Goal: Task Accomplishment & Management: Complete application form

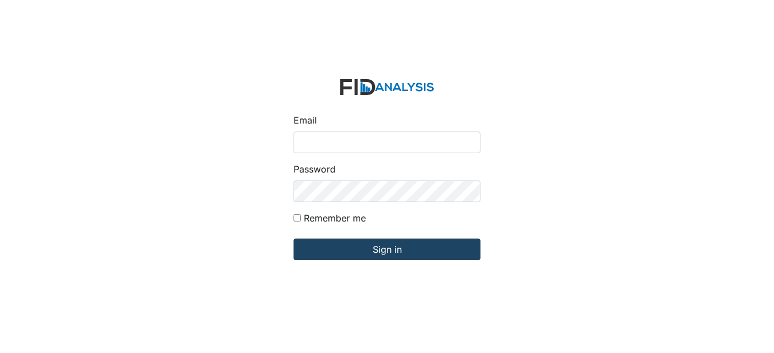
type input "[EMAIL_ADDRESS][DOMAIN_NAME]"
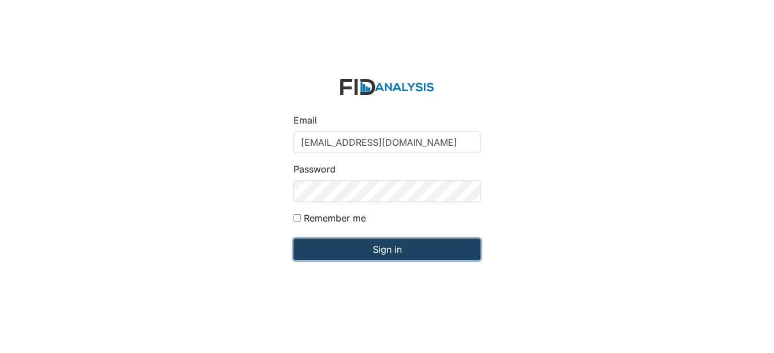
click at [399, 251] on input "Sign in" at bounding box center [387, 250] width 187 height 22
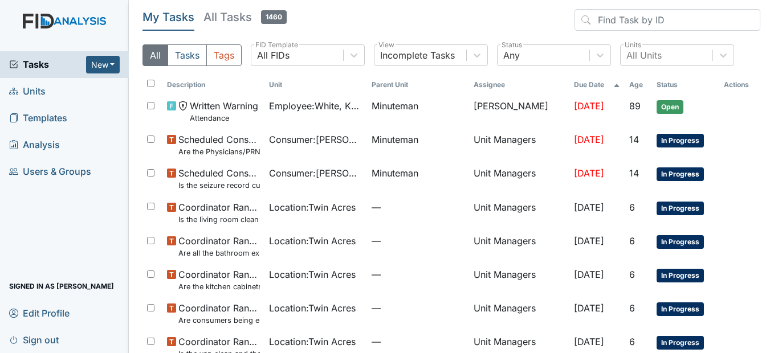
click at [36, 89] on span "Units" at bounding box center [27, 92] width 36 height 18
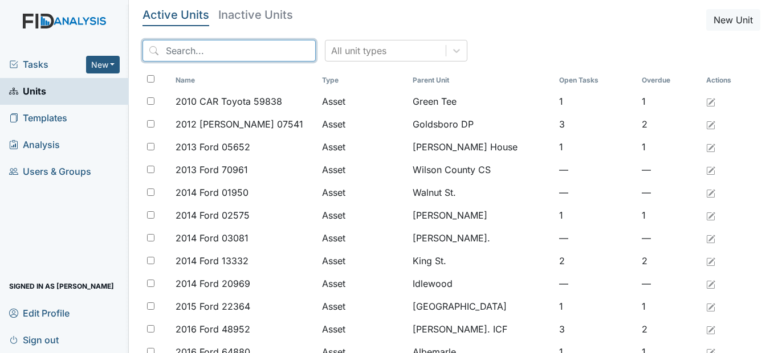
click at [262, 50] on input "search" at bounding box center [229, 51] width 173 height 22
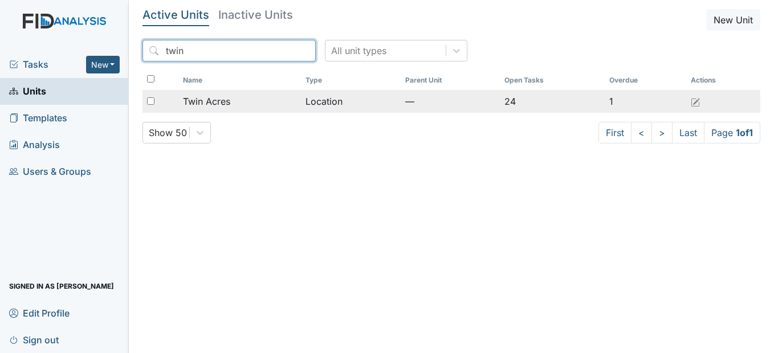
type input "twin"
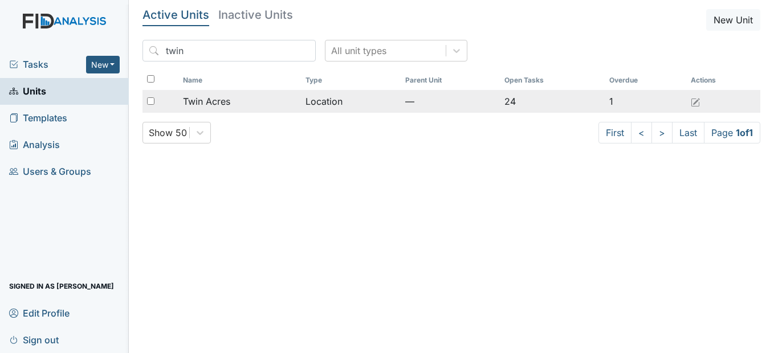
click at [235, 100] on div "Twin Acres" at bounding box center [239, 102] width 113 height 14
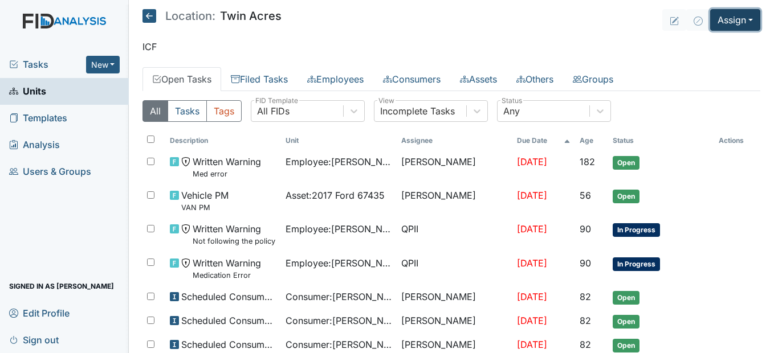
click at [739, 15] on button "Assign" at bounding box center [735, 20] width 50 height 22
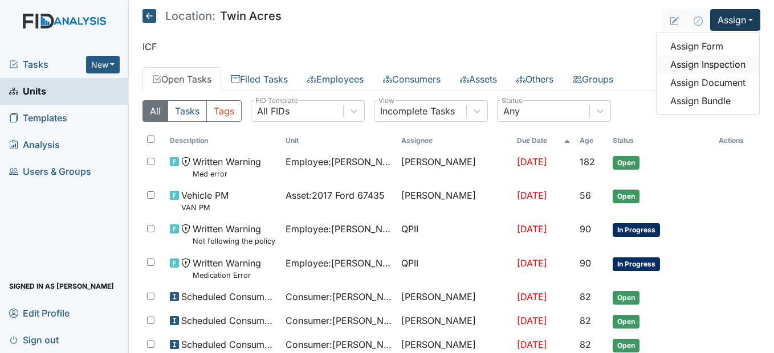
click at [706, 68] on link "Assign Inspection" at bounding box center [708, 64] width 103 height 18
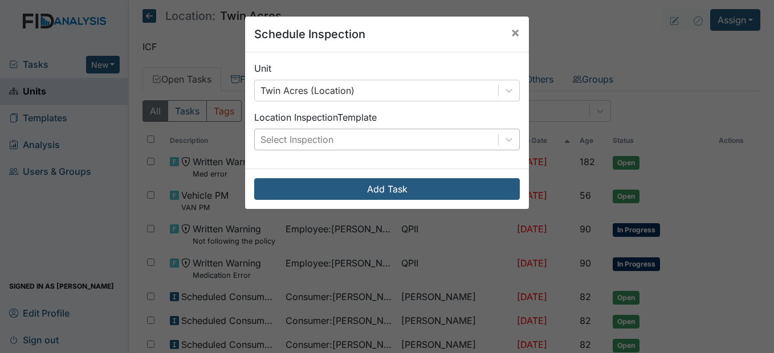
click at [453, 139] on div "Select Inspection" at bounding box center [376, 139] width 243 height 21
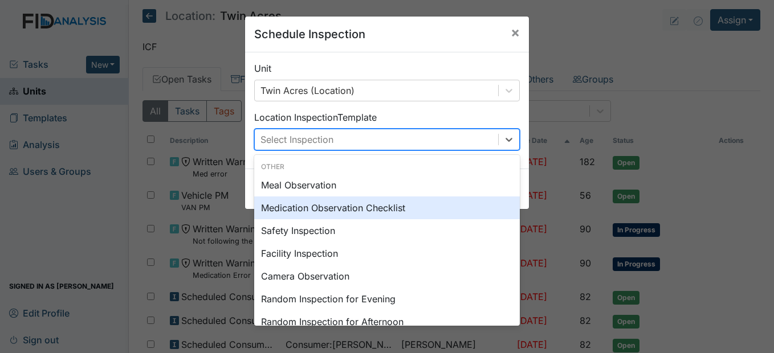
click at [366, 212] on div "Medication Observation Checklist" at bounding box center [387, 208] width 266 height 23
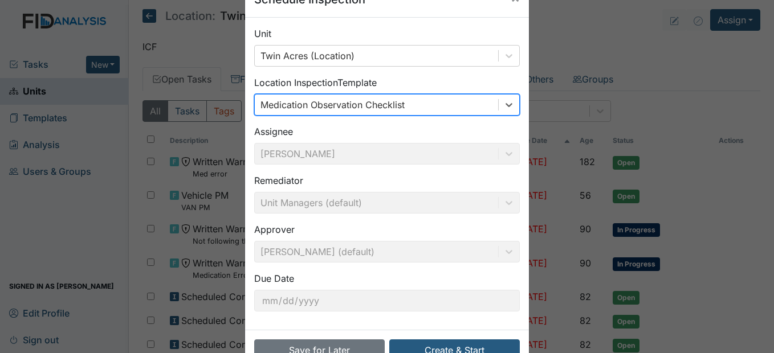
scroll to position [68, 0]
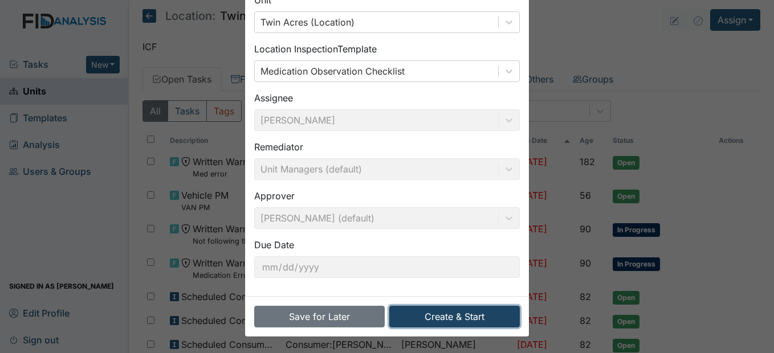
click at [477, 319] on button "Create & Start" at bounding box center [454, 317] width 131 height 22
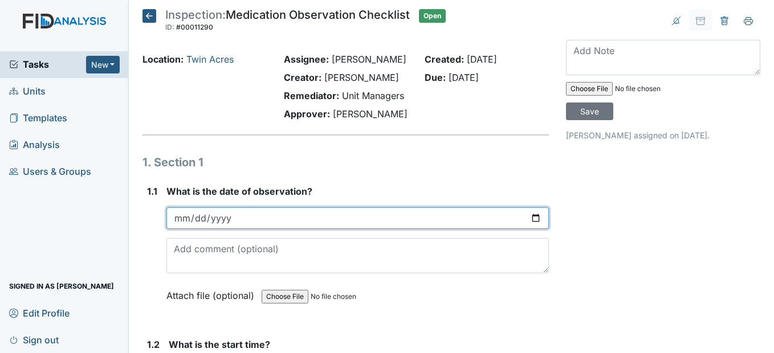
click at [180, 229] on input "date" at bounding box center [357, 218] width 382 height 22
type input "2025-06-11"
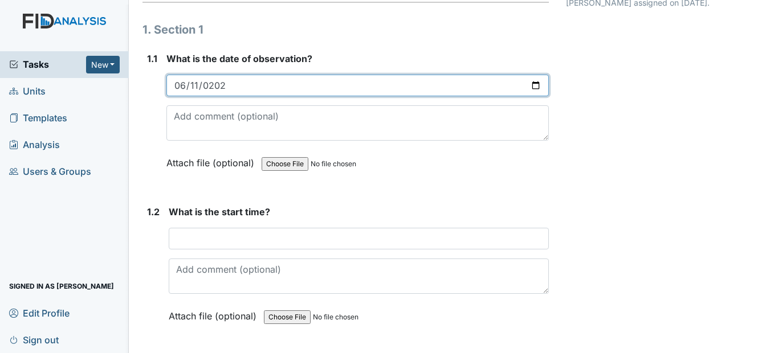
scroll to position [171, 0]
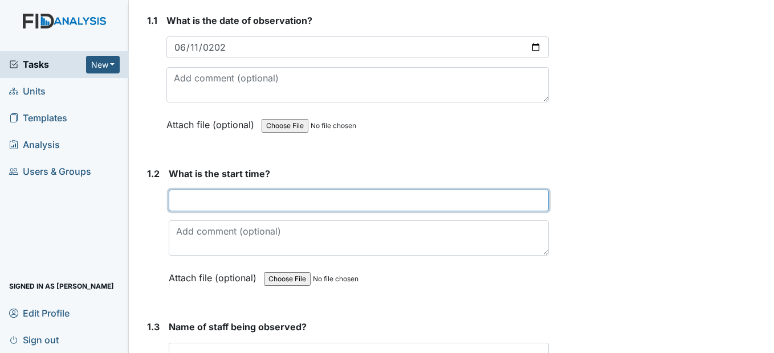
click at [182, 211] on input "text" at bounding box center [359, 201] width 380 height 22
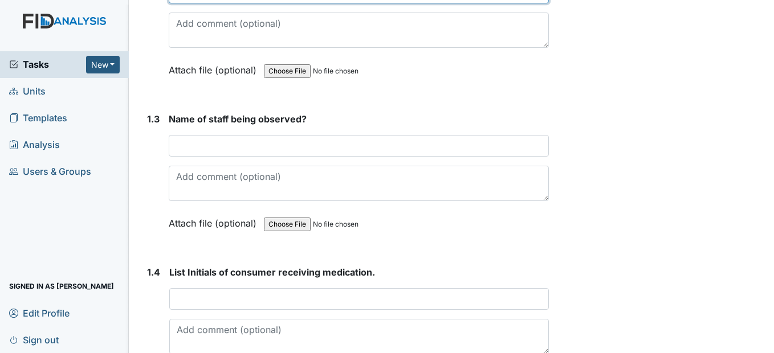
scroll to position [399, 0]
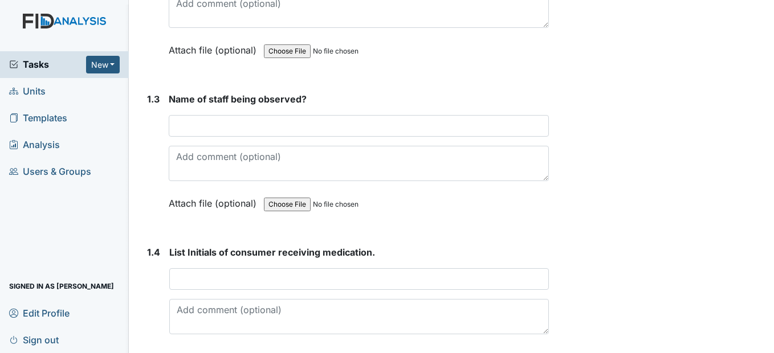
type input "7am"
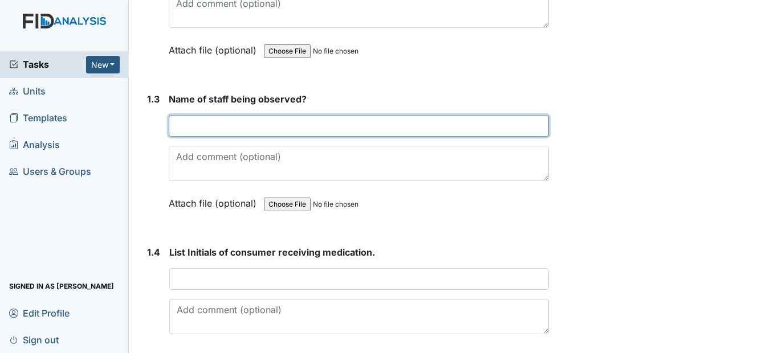
click at [192, 137] on input "text" at bounding box center [359, 126] width 380 height 22
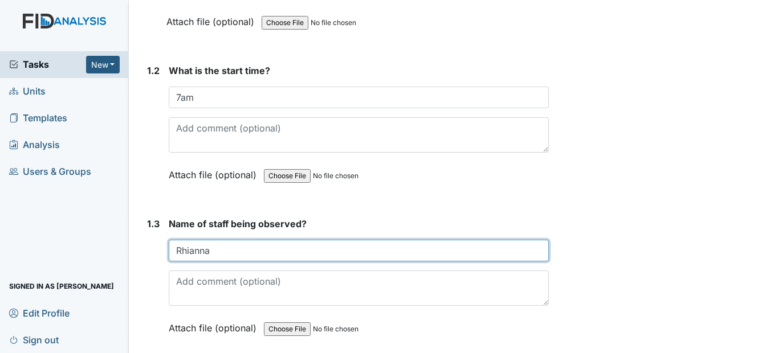
scroll to position [285, 0]
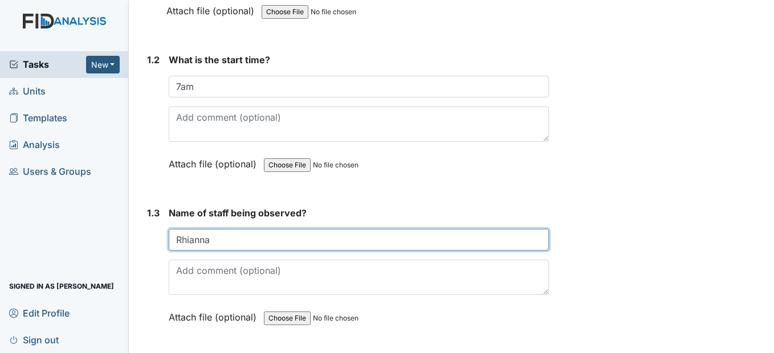
click at [235, 251] on input "Rhianna" at bounding box center [359, 240] width 380 height 22
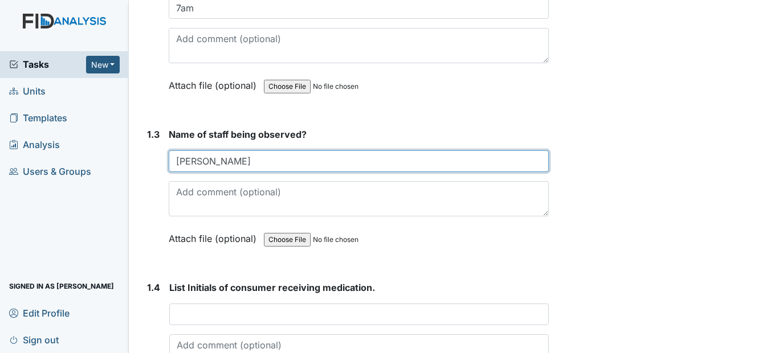
scroll to position [456, 0]
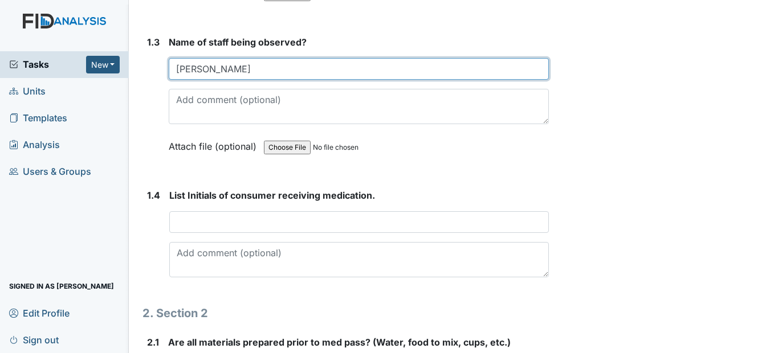
type input "Rhianna Price"
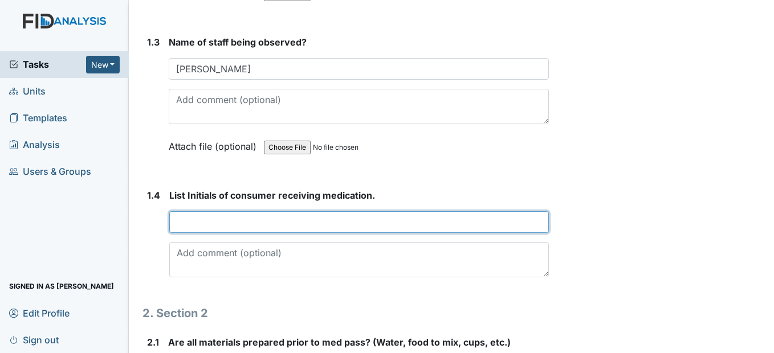
click at [209, 233] on input "text" at bounding box center [358, 222] width 379 height 22
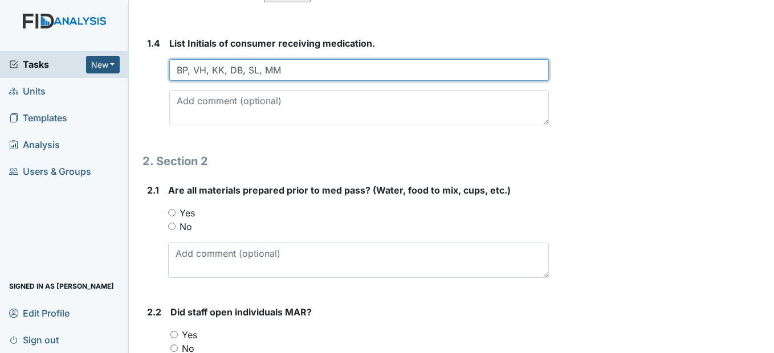
scroll to position [627, 0]
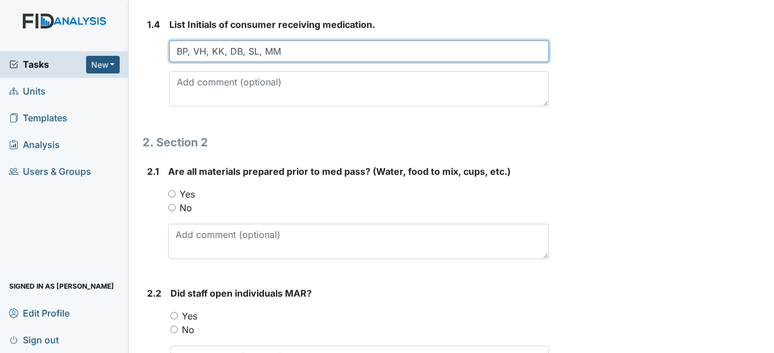
type input "BP, VH, KK, DB, SL, MM"
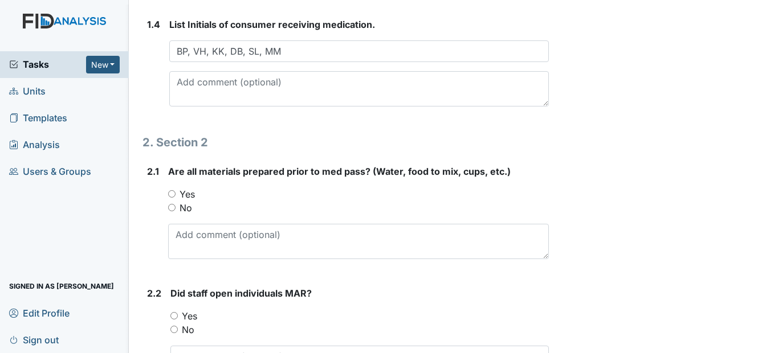
click at [173, 198] on input "Yes" at bounding box center [171, 193] width 7 height 7
radio input "true"
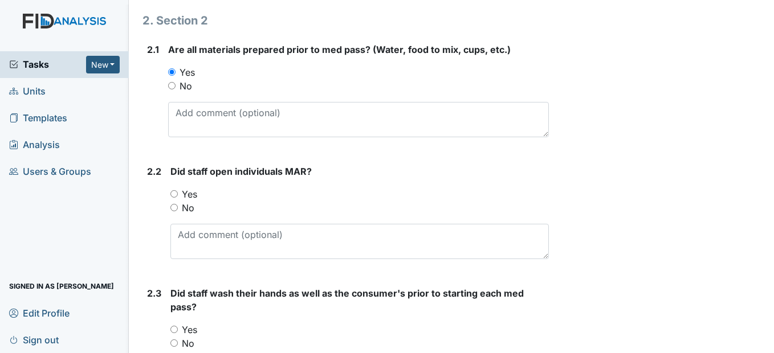
scroll to position [798, 0]
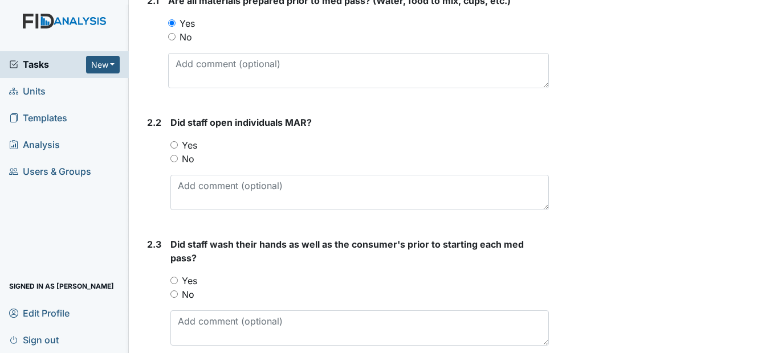
click at [176, 149] on input "Yes" at bounding box center [173, 144] width 7 height 7
radio input "true"
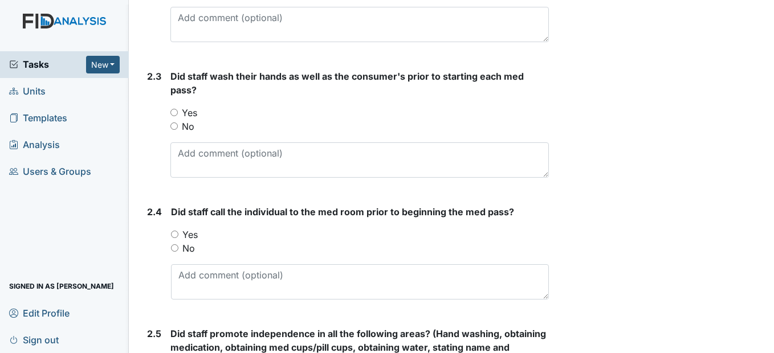
scroll to position [969, 0]
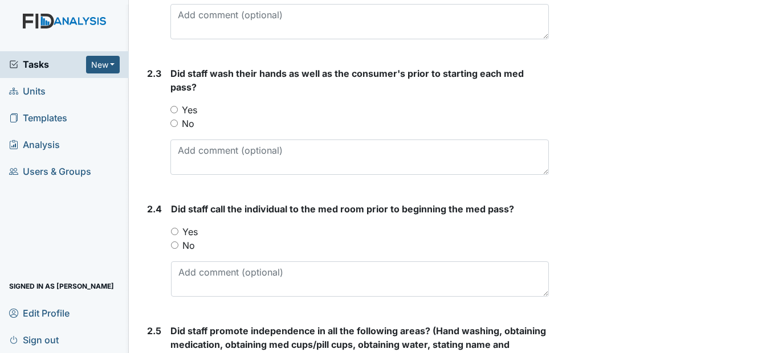
click at [174, 113] on input "Yes" at bounding box center [173, 109] width 7 height 7
radio input "true"
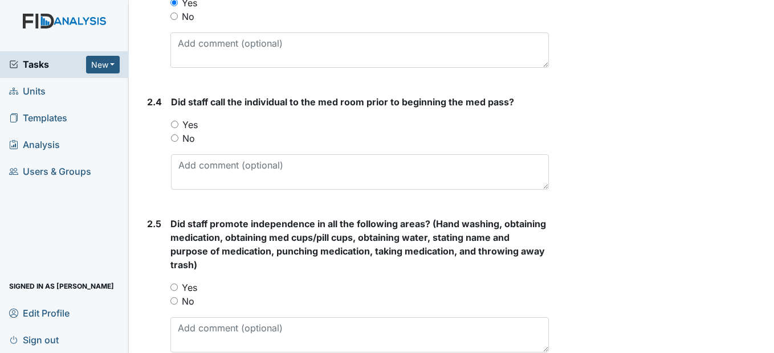
scroll to position [1083, 0]
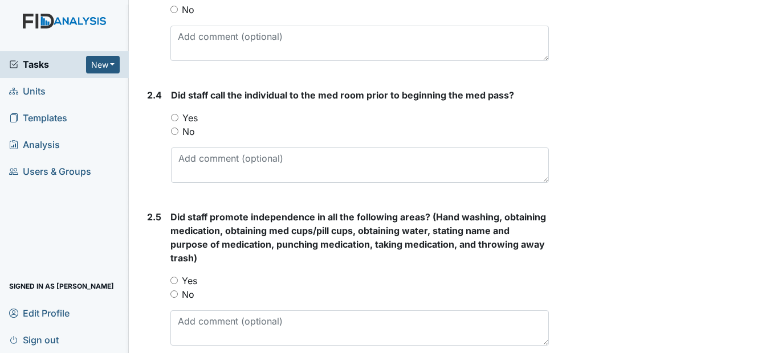
click at [174, 121] on input "Yes" at bounding box center [174, 117] width 7 height 7
radio input "true"
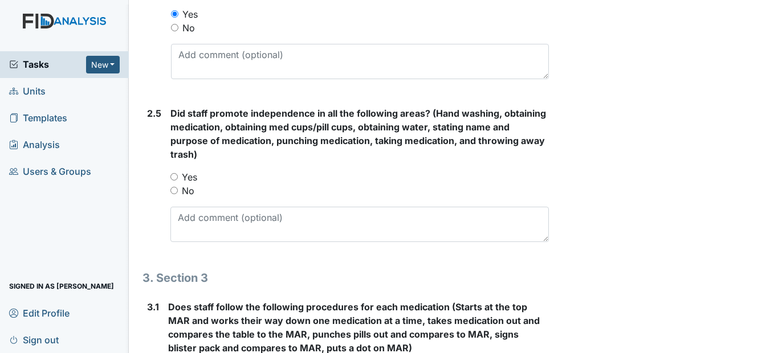
scroll to position [1254, 0]
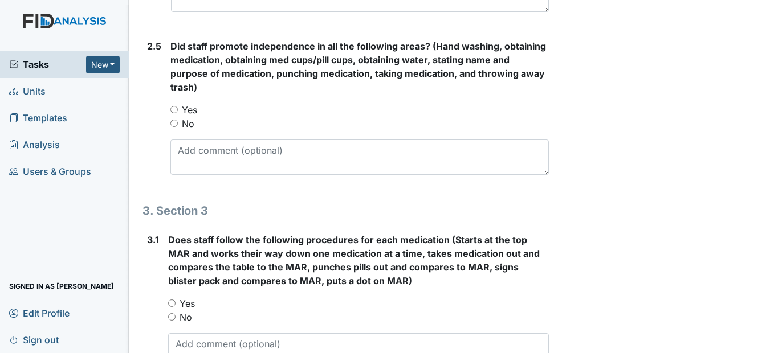
click at [176, 113] on input "Yes" at bounding box center [173, 109] width 7 height 7
radio input "true"
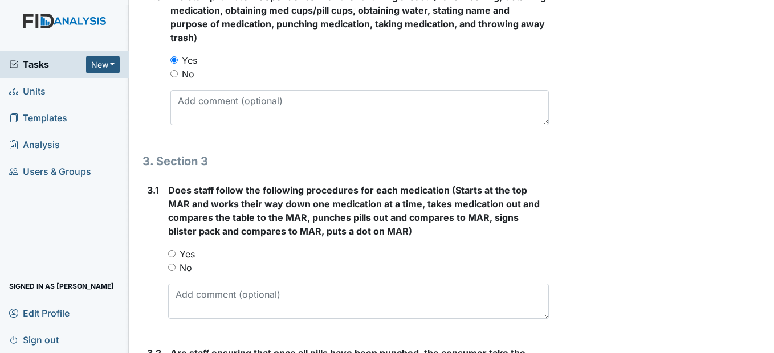
scroll to position [1368, 0]
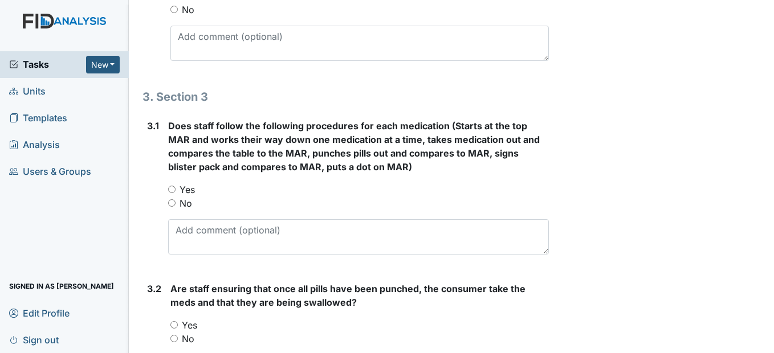
click at [173, 193] on input "Yes" at bounding box center [171, 189] width 7 height 7
radio input "true"
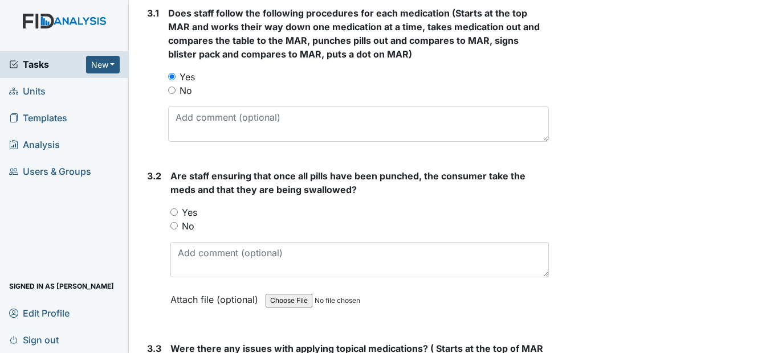
scroll to position [1482, 0]
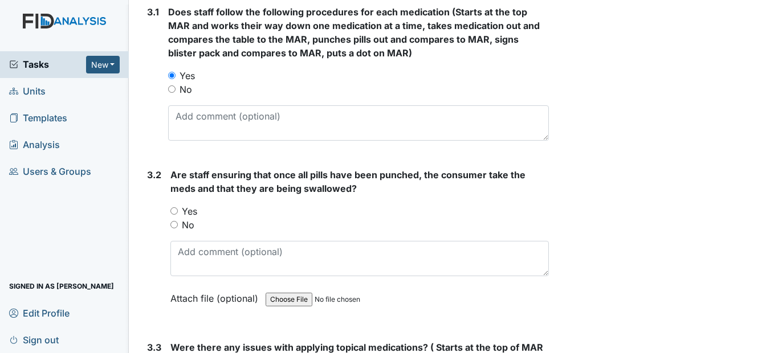
click at [176, 215] on input "Yes" at bounding box center [173, 210] width 7 height 7
radio input "true"
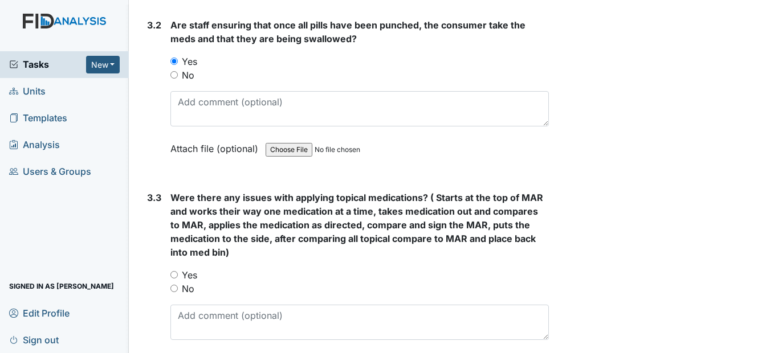
scroll to position [1653, 0]
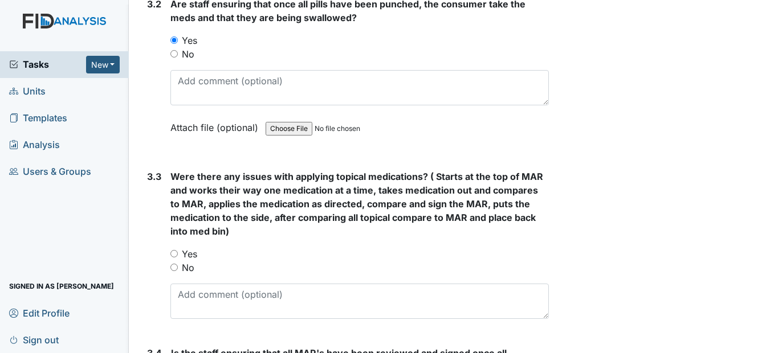
click at [177, 271] on input "No" at bounding box center [173, 267] width 7 height 7
radio input "true"
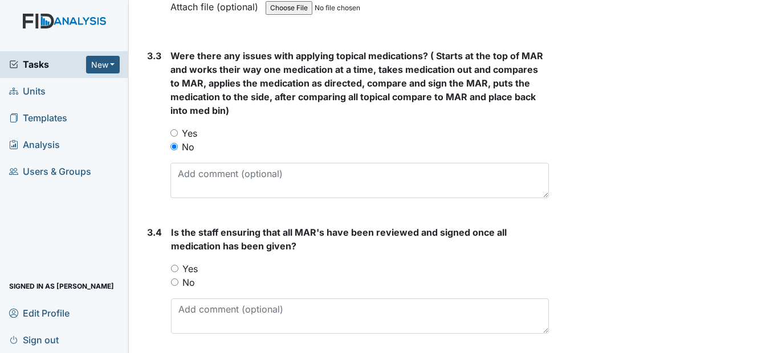
scroll to position [1824, 0]
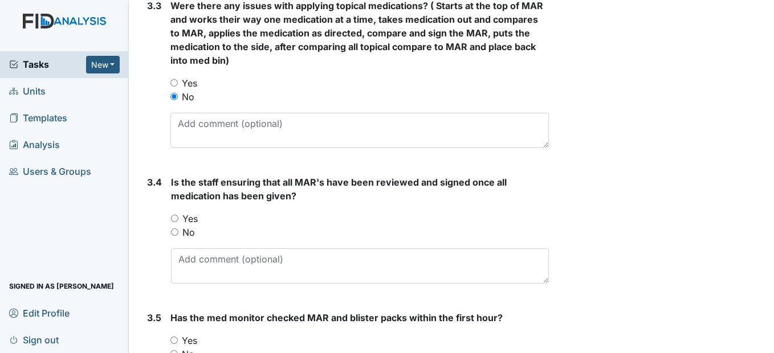
click at [175, 222] on input "Yes" at bounding box center [174, 218] width 7 height 7
radio input "true"
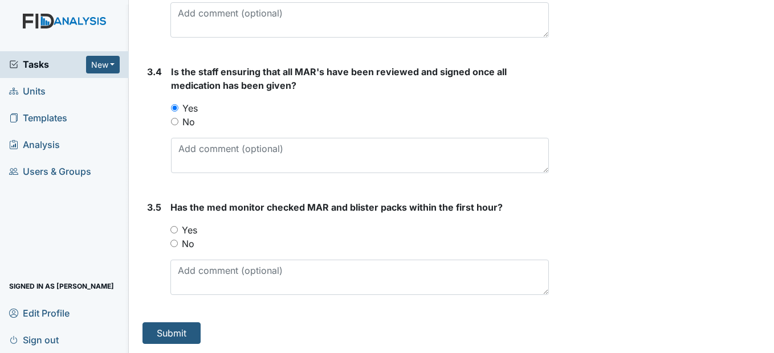
scroll to position [1962, 0]
click at [173, 229] on input "Yes" at bounding box center [173, 229] width 7 height 7
radio input "true"
click at [170, 332] on button "Submit" at bounding box center [172, 334] width 58 height 22
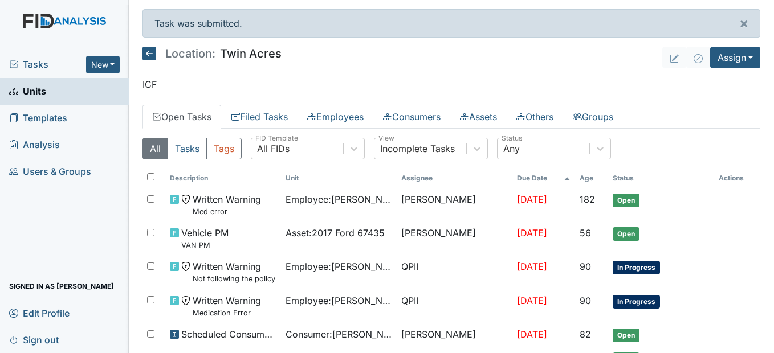
click at [47, 92] on link "Units" at bounding box center [64, 91] width 129 height 27
